Goal: Task Accomplishment & Management: Use online tool/utility

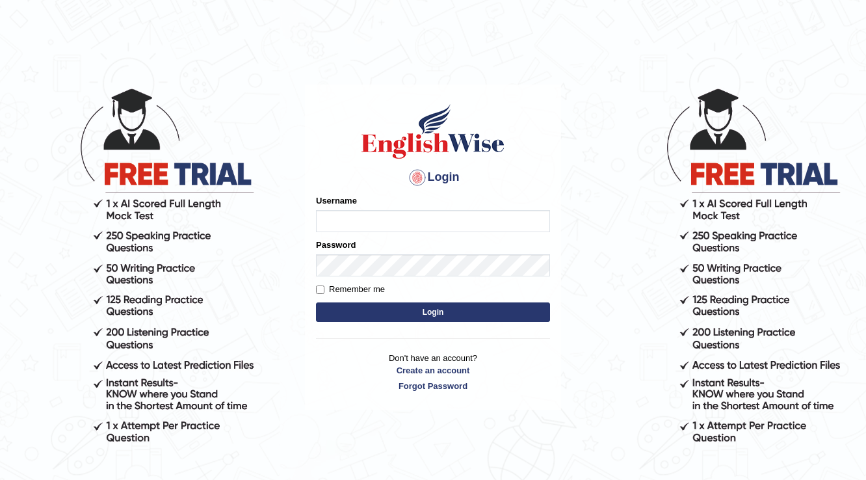
click at [354, 221] on input "Username" at bounding box center [433, 221] width 234 height 22
type input "arooj"
click at [409, 307] on button "Login" at bounding box center [433, 311] width 234 height 19
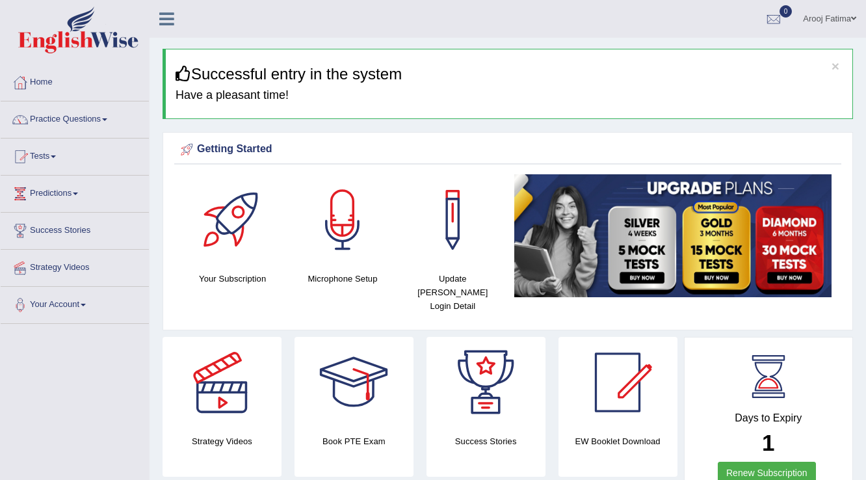
click at [56, 156] on span at bounding box center [53, 156] width 5 height 3
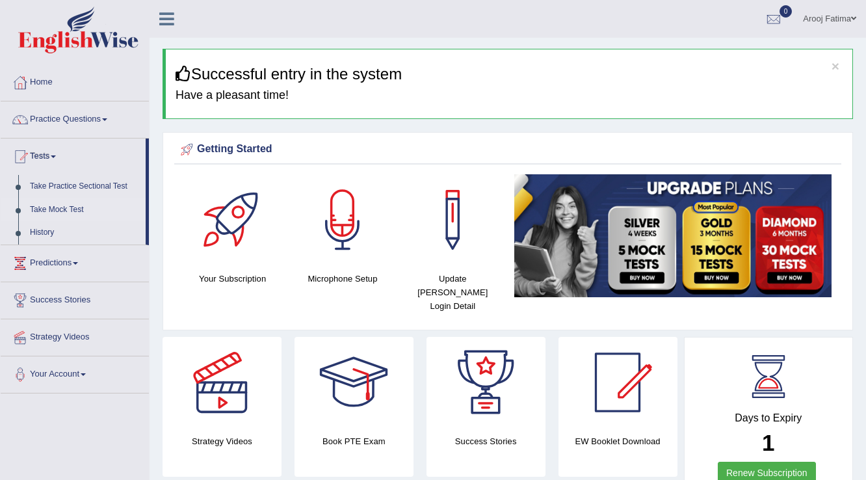
click at [59, 207] on link "Take Mock Test" at bounding box center [85, 209] width 122 height 23
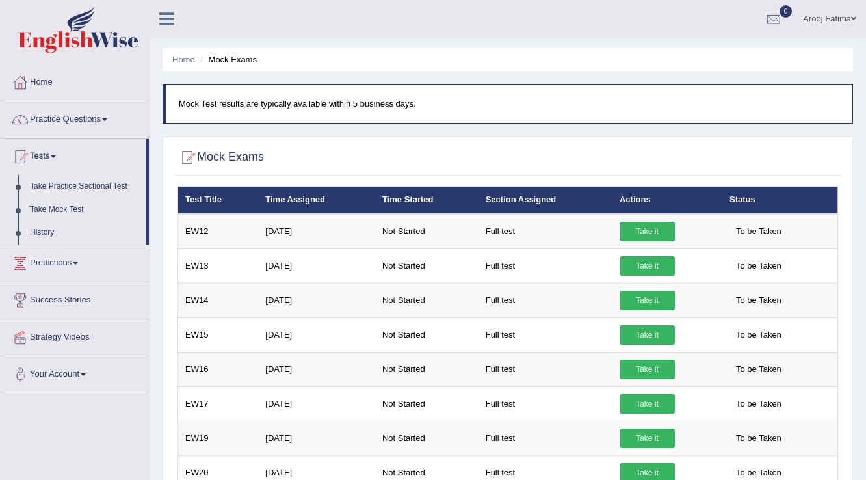
click at [642, 222] on link "Take it" at bounding box center [646, 231] width 55 height 19
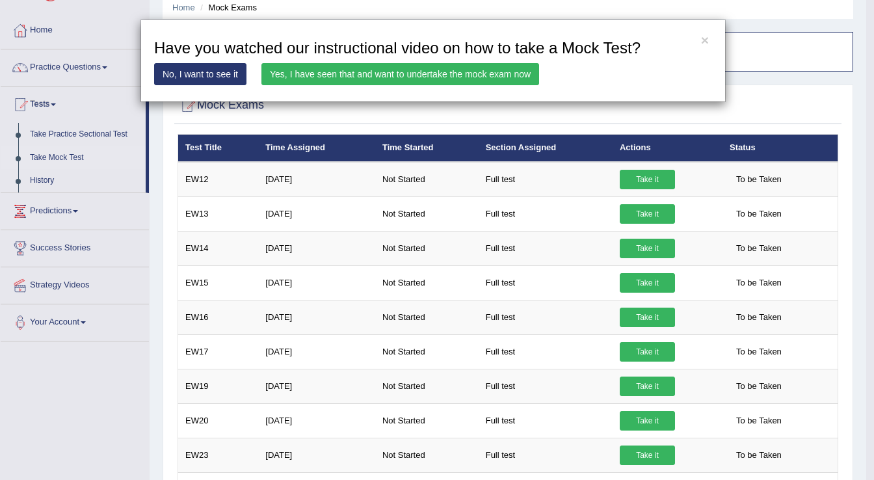
click at [452, 72] on link "Yes, I have seen that and want to undertake the mock exam now" at bounding box center [400, 74] width 278 height 22
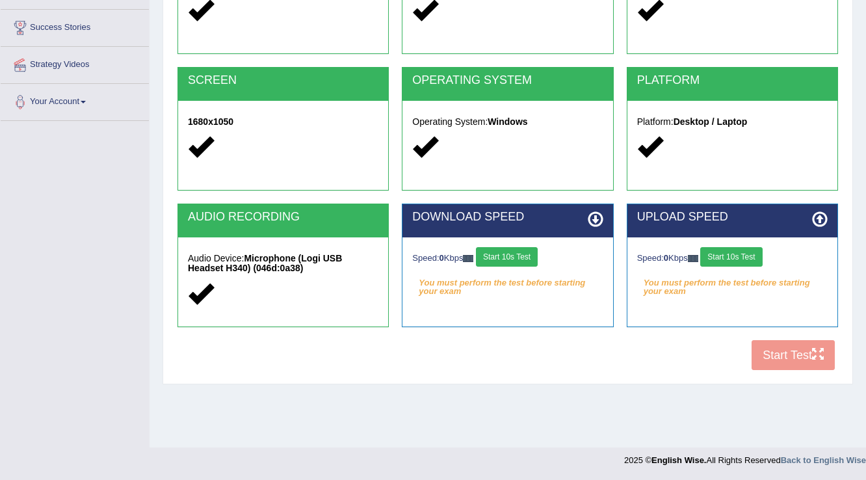
click at [512, 254] on button "Start 10s Test" at bounding box center [507, 256] width 62 height 19
click at [735, 260] on button "Start 10s Test" at bounding box center [731, 256] width 62 height 19
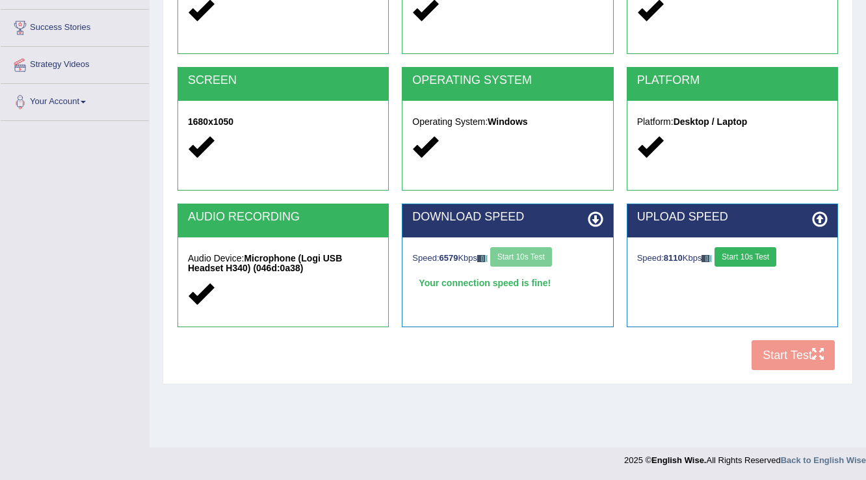
click at [746, 259] on button "Start 10s Test" at bounding box center [745, 256] width 62 height 19
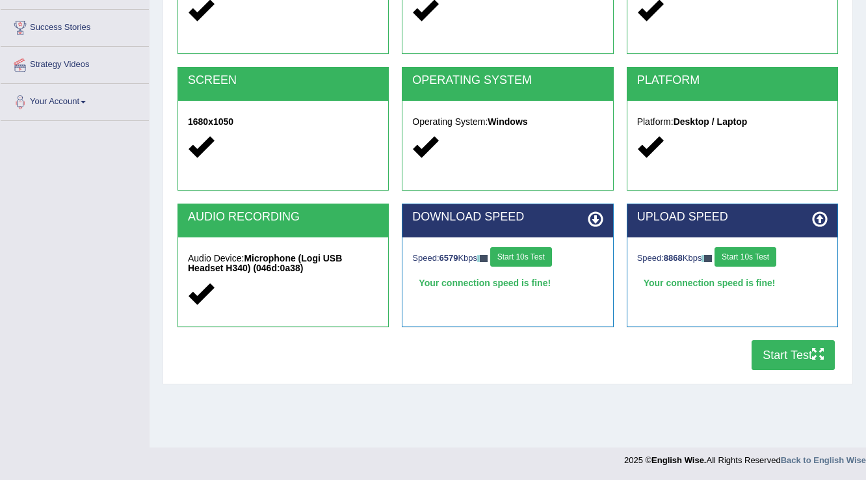
drag, startPoint x: 783, startPoint y: 348, endPoint x: 528, endPoint y: 72, distance: 375.3
click at [783, 348] on button "Start Test" at bounding box center [792, 355] width 83 height 30
click at [773, 350] on button "Start Test" at bounding box center [792, 355] width 83 height 30
